Goal: Task Accomplishment & Management: Manage account settings

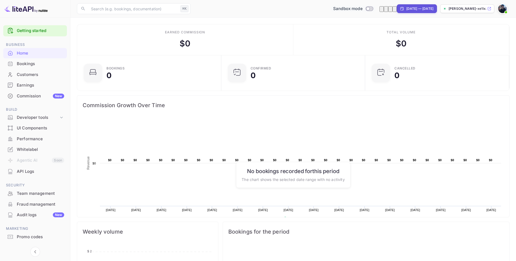
click at [366, 8] on input "Switch to Production mode" at bounding box center [367, 9] width 11 height 4
checkbox input "false"
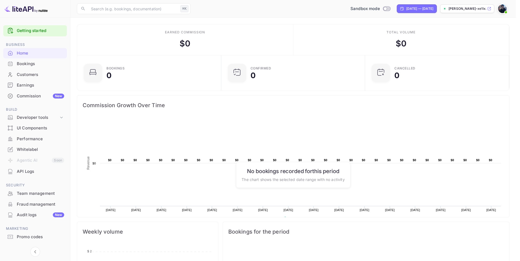
click at [336, 53] on div at bounding box center [260, 130] width 520 height 261
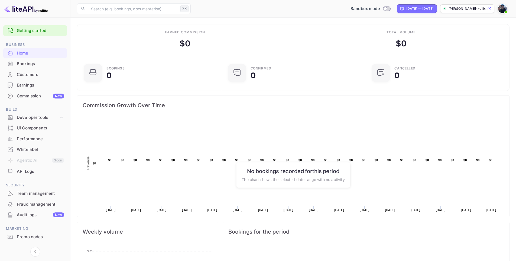
click at [43, 125] on div "UI Components" at bounding box center [40, 128] width 47 height 6
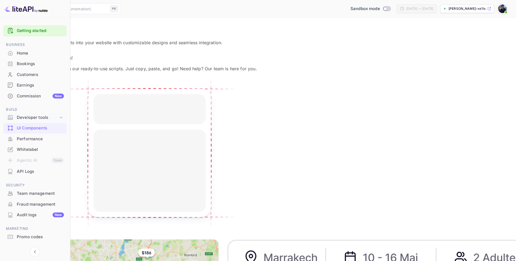
click at [57, 119] on div "Developer tools" at bounding box center [38, 117] width 42 height 6
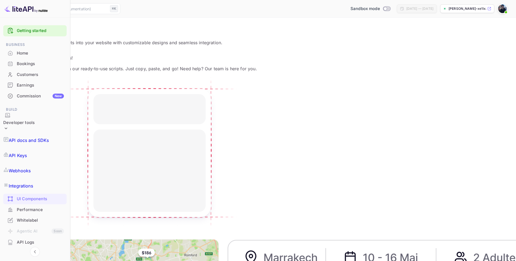
click at [44, 137] on p "API docs and SDKs" at bounding box center [29, 140] width 40 height 7
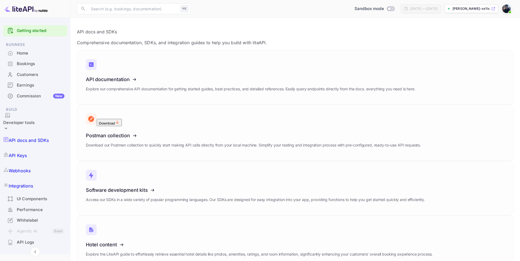
click at [38, 163] on link "Webhooks" at bounding box center [35, 170] width 64 height 15
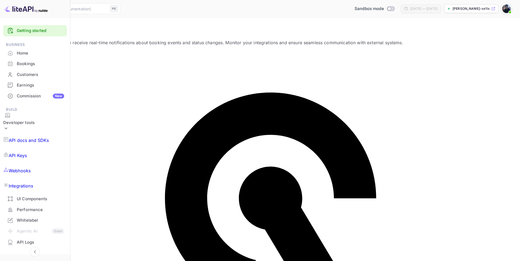
click at [33, 182] on p "Integrations" at bounding box center [21, 185] width 24 height 7
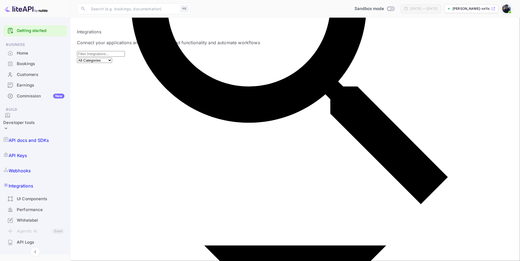
click at [31, 167] on p "Webhooks" at bounding box center [20, 170] width 22 height 7
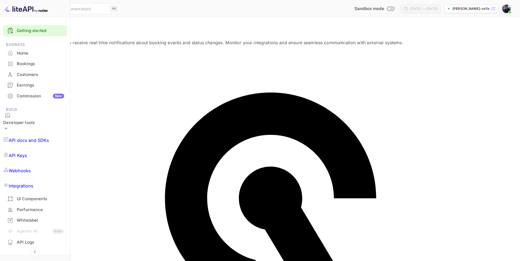
click at [38, 148] on link "API Keys" at bounding box center [35, 155] width 64 height 15
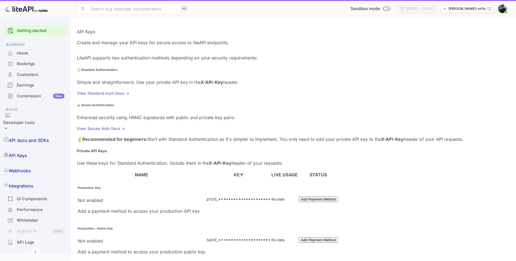
click at [47, 137] on p "API docs and SDKs" at bounding box center [29, 140] width 40 height 7
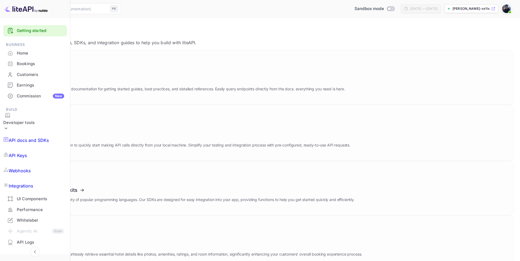
click at [39, 196] on div "UI Components" at bounding box center [40, 199] width 47 height 6
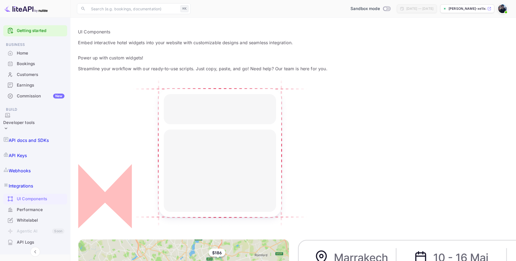
click at [33, 182] on p "Integrations" at bounding box center [21, 185] width 24 height 7
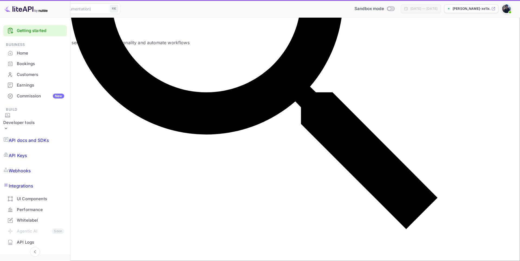
click at [38, 163] on link "Webhooks" at bounding box center [35, 170] width 64 height 15
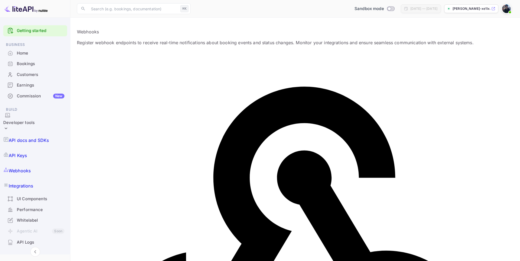
click at [37, 163] on div "Webhooks" at bounding box center [35, 170] width 64 height 15
click at [33, 182] on p "Integrations" at bounding box center [21, 185] width 24 height 7
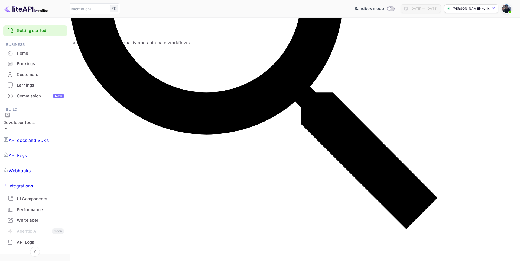
click at [25, 193] on div "UI Components" at bounding box center [35, 198] width 64 height 11
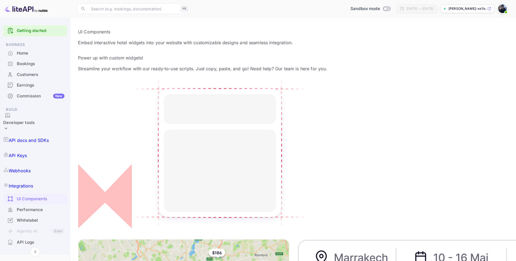
click at [36, 206] on div "Performance" at bounding box center [41, 209] width 48 height 6
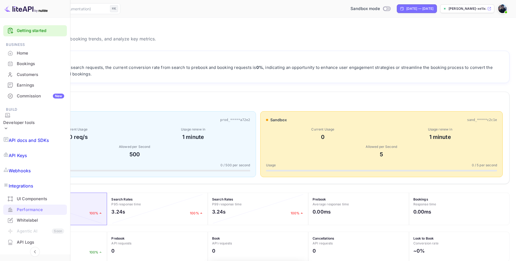
scroll to position [135, 429]
click at [38, 193] on div "UI Components" at bounding box center [35, 198] width 64 height 11
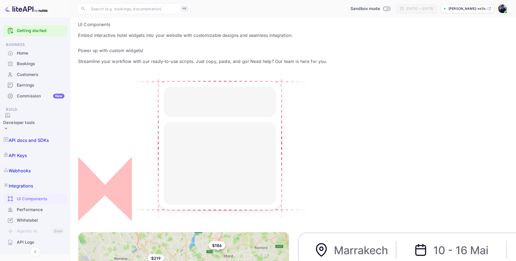
scroll to position [8, 0]
click at [34, 217] on div "Whitelabel" at bounding box center [41, 220] width 48 height 6
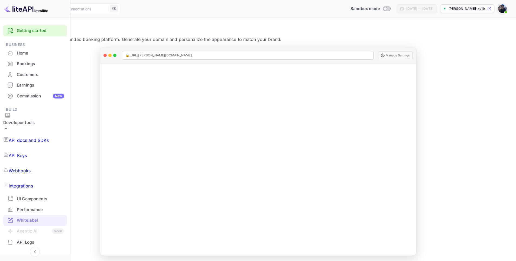
scroll to position [43, 0]
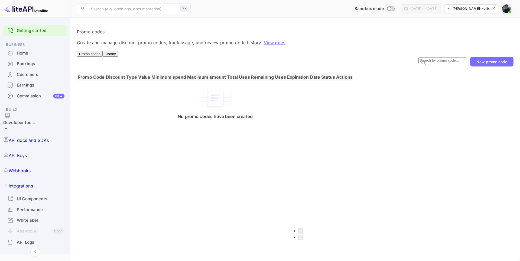
click at [29, 87] on div "Earnings" at bounding box center [41, 85] width 48 height 6
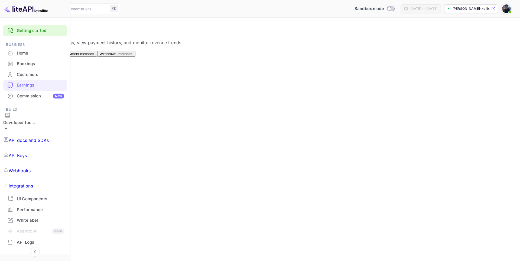
click at [505, 8] on img at bounding box center [506, 8] width 9 height 9
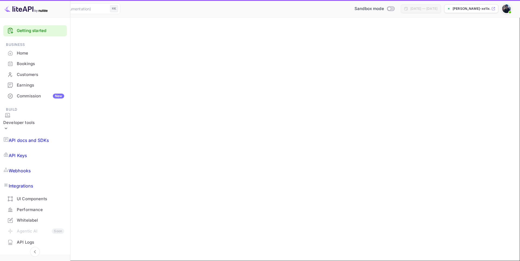
type input "(GMT+01:00) [GEOGRAPHIC_DATA]"
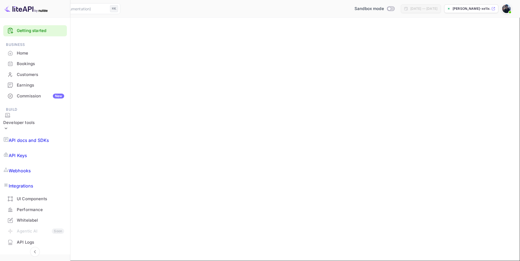
click at [63, 48] on button "Payment methods" at bounding box center [46, 45] width 33 height 6
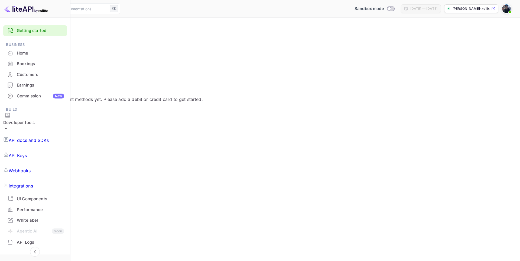
click at [43, 15] on div at bounding box center [35, 9] width 70 height 18
click at [44, 11] on img at bounding box center [25, 8] width 43 height 9
click at [199, 101] on div "Payment methods You haven't added any payment methods yet. Please add a debit o…" at bounding box center [260, 81] width 507 height 66
click at [165, 93] on div "Payment methods You haven't added any payment methods yet. Please add a debit o…" at bounding box center [260, 81] width 507 height 66
